Goal: Information Seeking & Learning: Learn about a topic

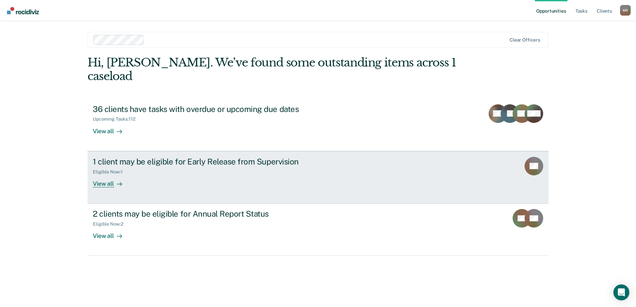
click at [529, 156] on icon at bounding box center [529, 168] width 21 height 24
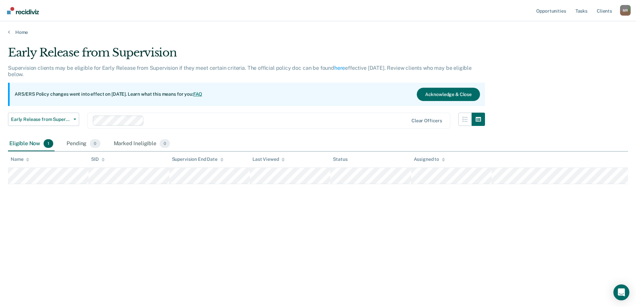
click at [203, 93] on link "FAQ" at bounding box center [197, 93] width 9 height 5
click at [74, 119] on icon "button" at bounding box center [75, 119] width 3 height 1
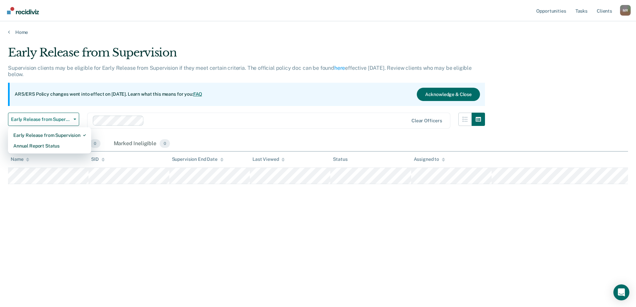
click at [187, 103] on div "ARS/ERS Policy changes went into effect on [DATE]. Learn what this means for yo…" at bounding box center [246, 94] width 477 height 23
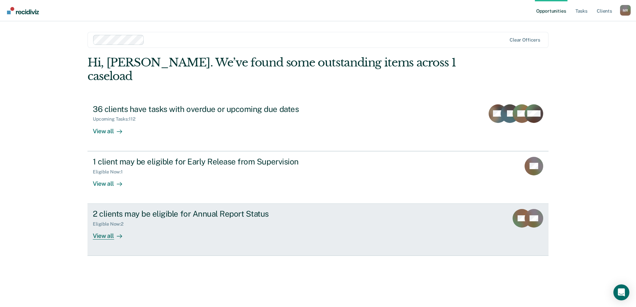
click at [179, 209] on div "2 clients may be eligible for Annual Report Status" at bounding box center [210, 214] width 234 height 10
